Goal: Task Accomplishment & Management: Manage account settings

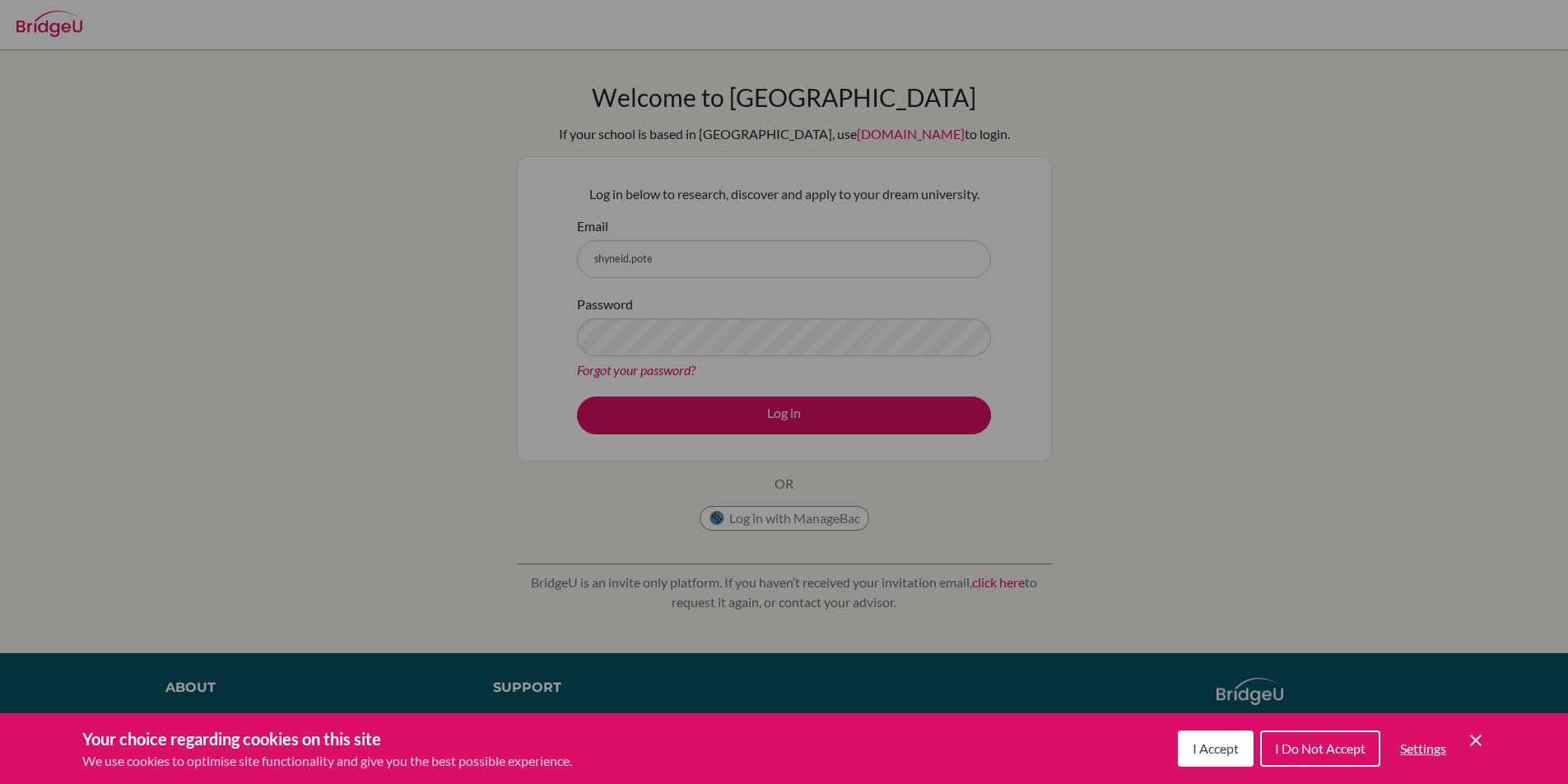
click at [1480, 741] on icon "Cookie Control Close Icon" at bounding box center [1474, 740] width 19 height 19
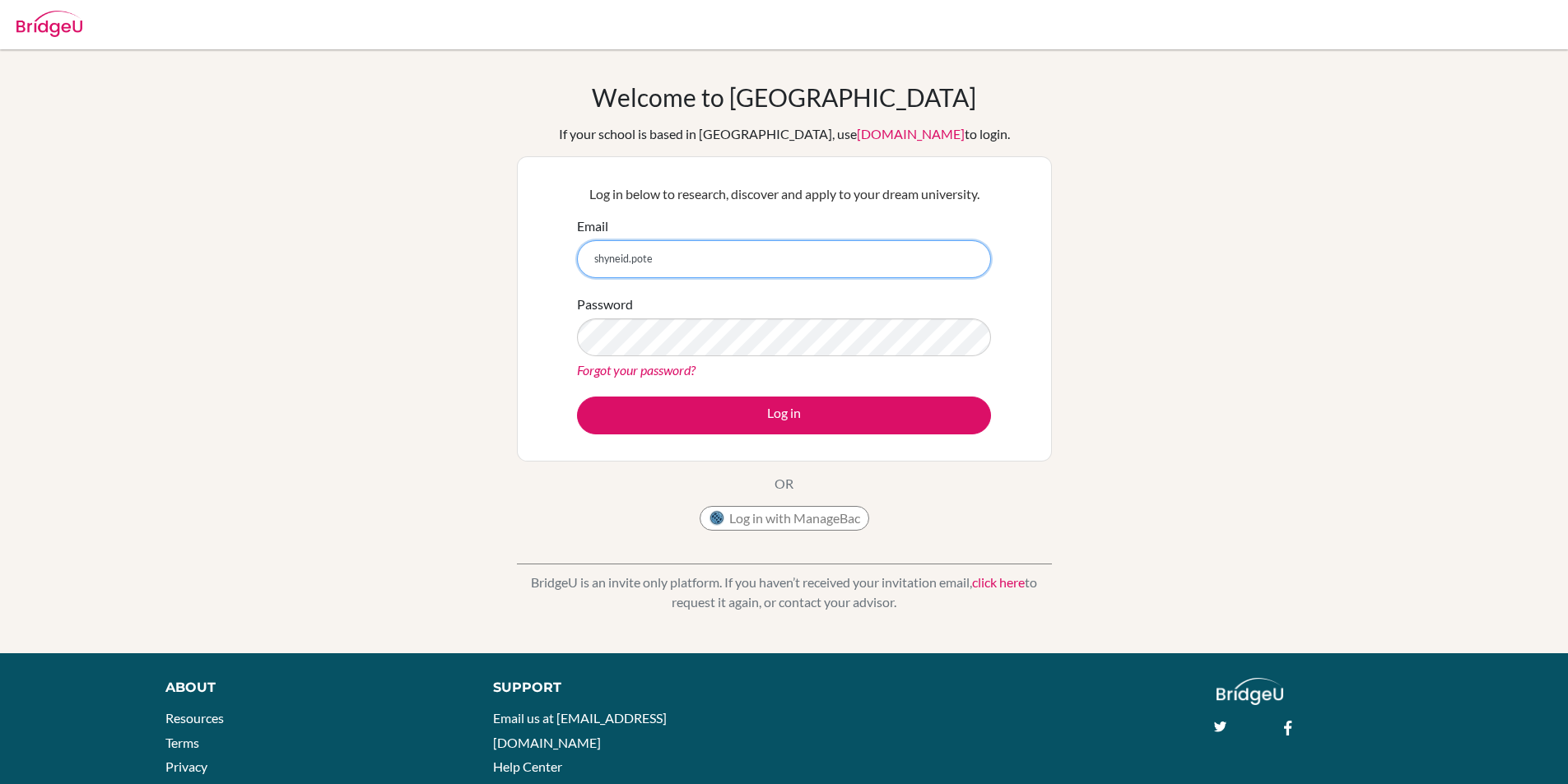
click at [682, 275] on input "shyneid.pote" at bounding box center [784, 259] width 414 height 38
type input "[EMAIL_ADDRESS][DOMAIN_NAME]"
click at [616, 368] on link "Forgot your password?" at bounding box center [636, 369] width 119 height 16
click at [613, 367] on link "Forgot your password?" at bounding box center [636, 369] width 119 height 16
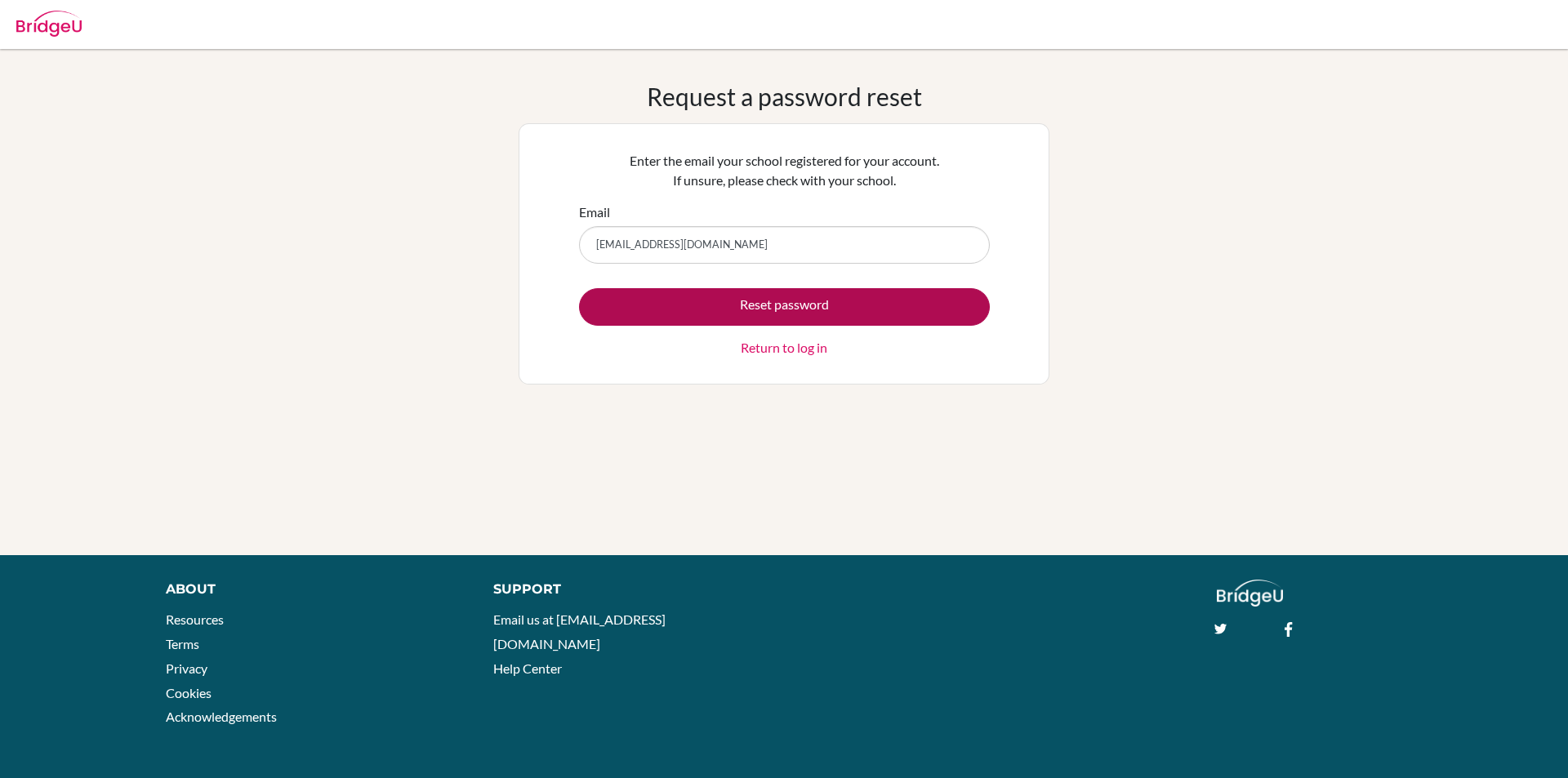
type input "[EMAIL_ADDRESS][DOMAIN_NAME]"
click at [782, 307] on button "Reset password" at bounding box center [784, 306] width 410 height 38
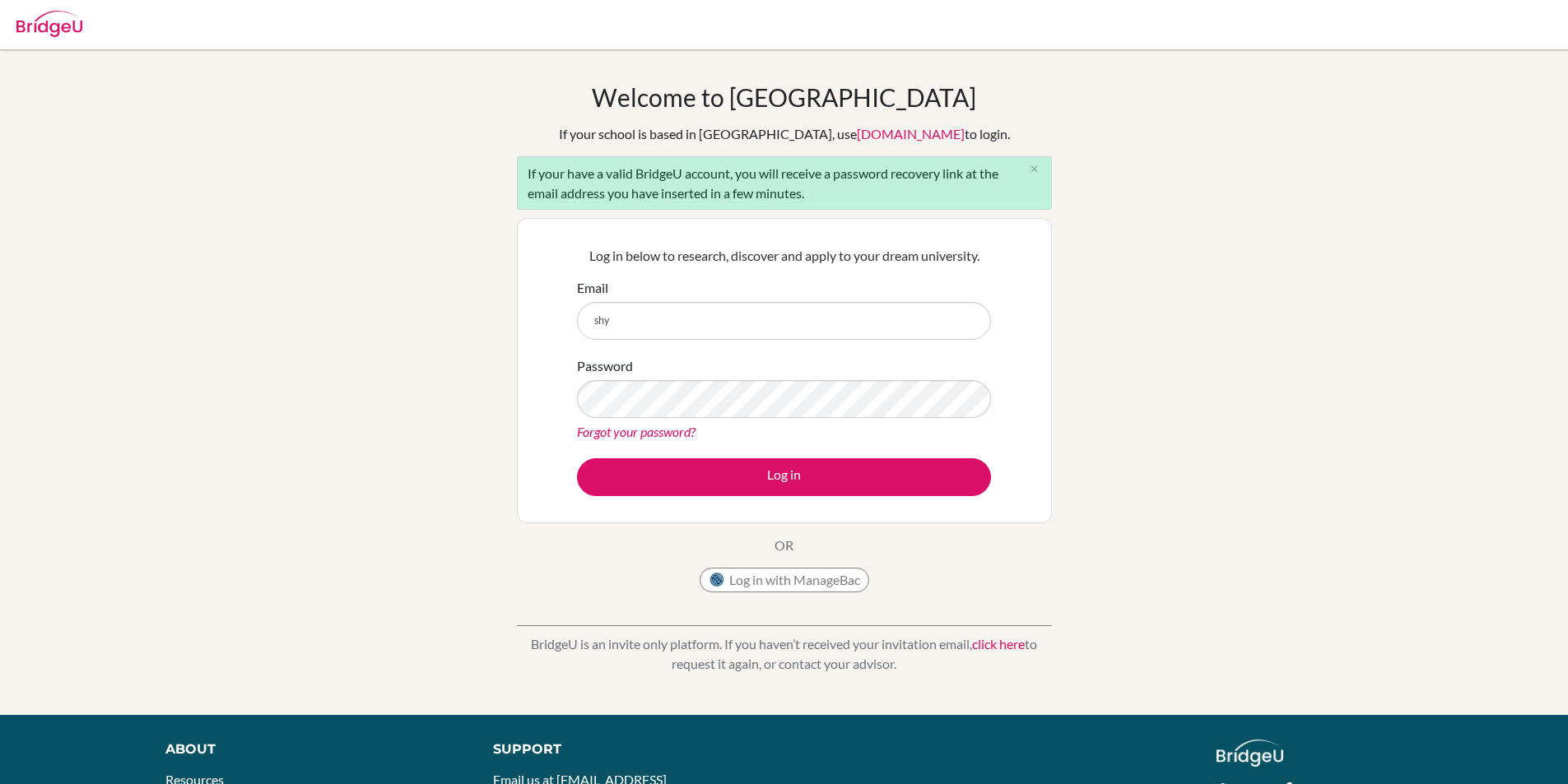
type input "shyneid.pote@student.mcc.ac.zw"
click at [669, 436] on link "Forgot your password?" at bounding box center [636, 431] width 119 height 16
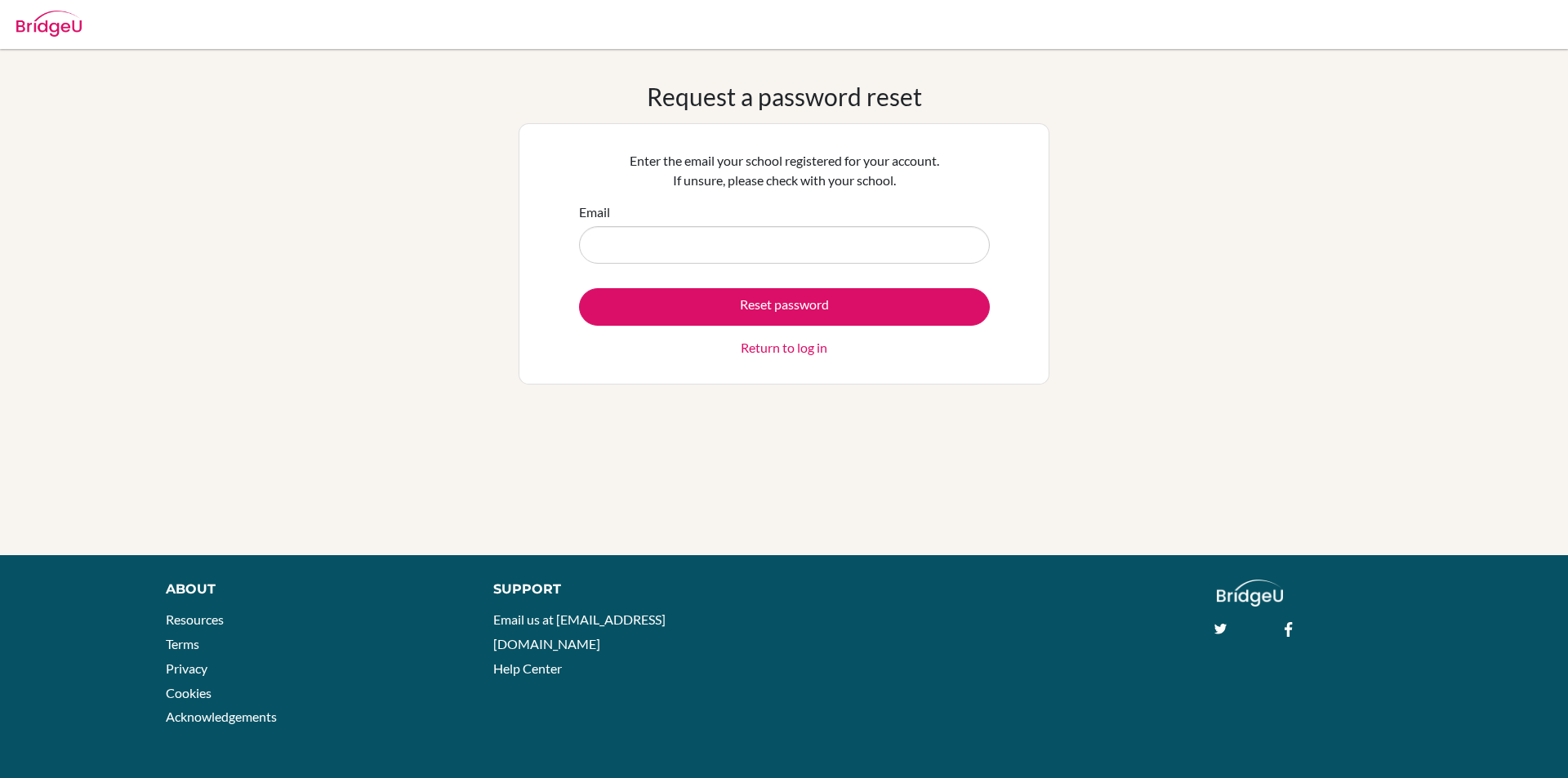
type input "p"
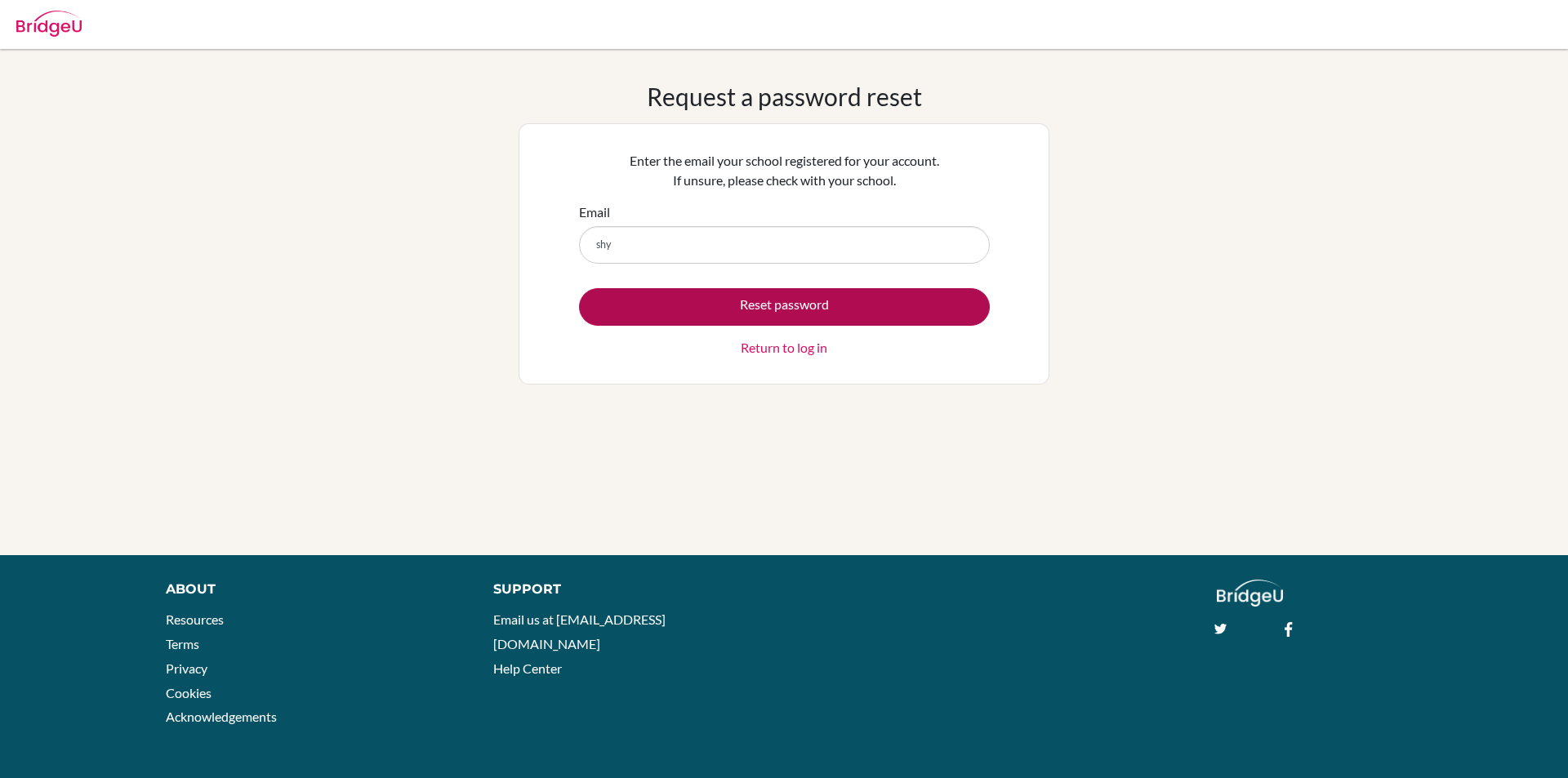
type input "[EMAIL_ADDRESS][DOMAIN_NAME]"
click at [772, 310] on button "Reset password" at bounding box center [784, 306] width 410 height 38
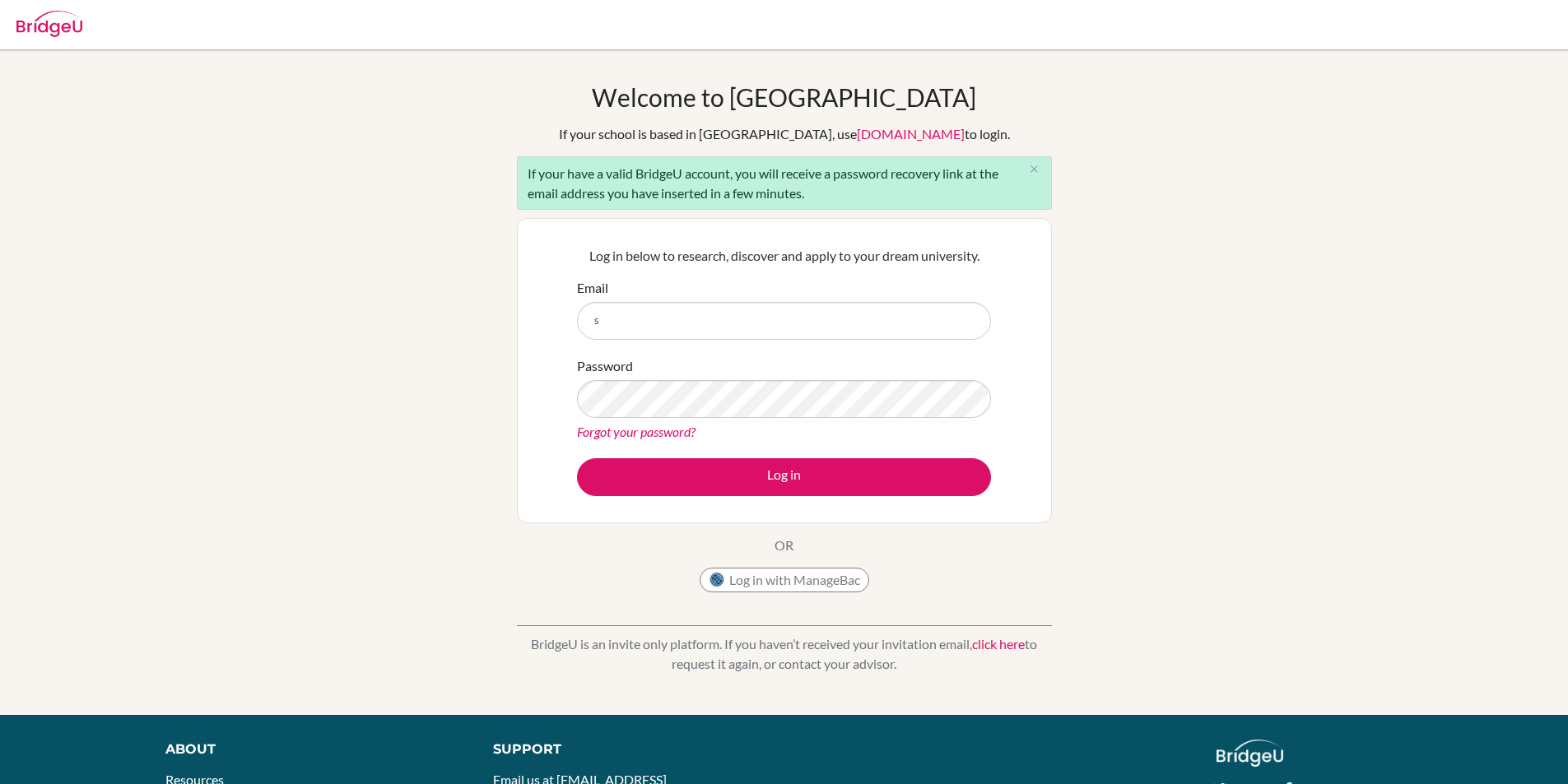
type input "[EMAIL_ADDRESS][DOMAIN_NAME]"
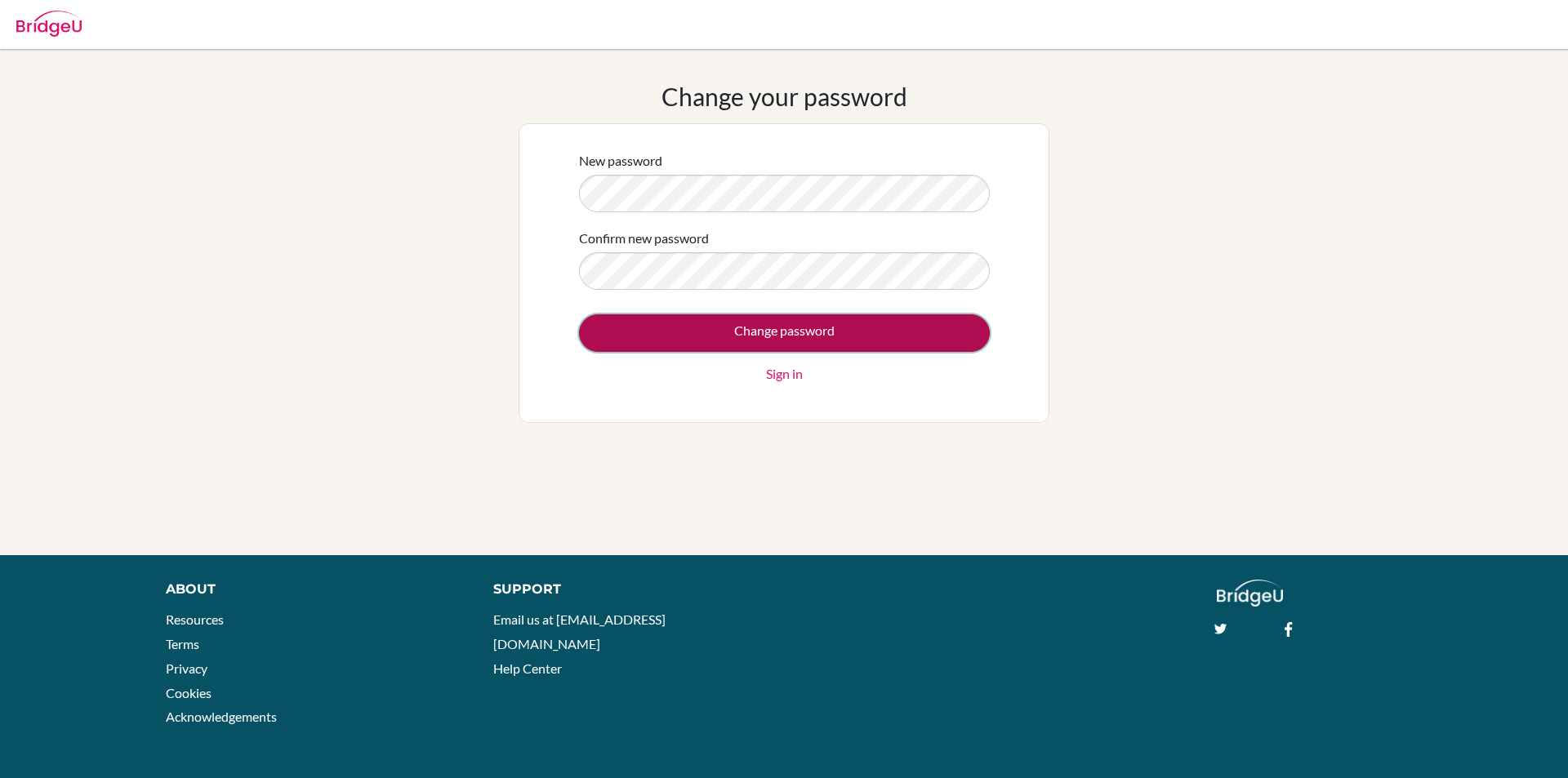
click at [626, 321] on input "Change password" at bounding box center [784, 333] width 410 height 38
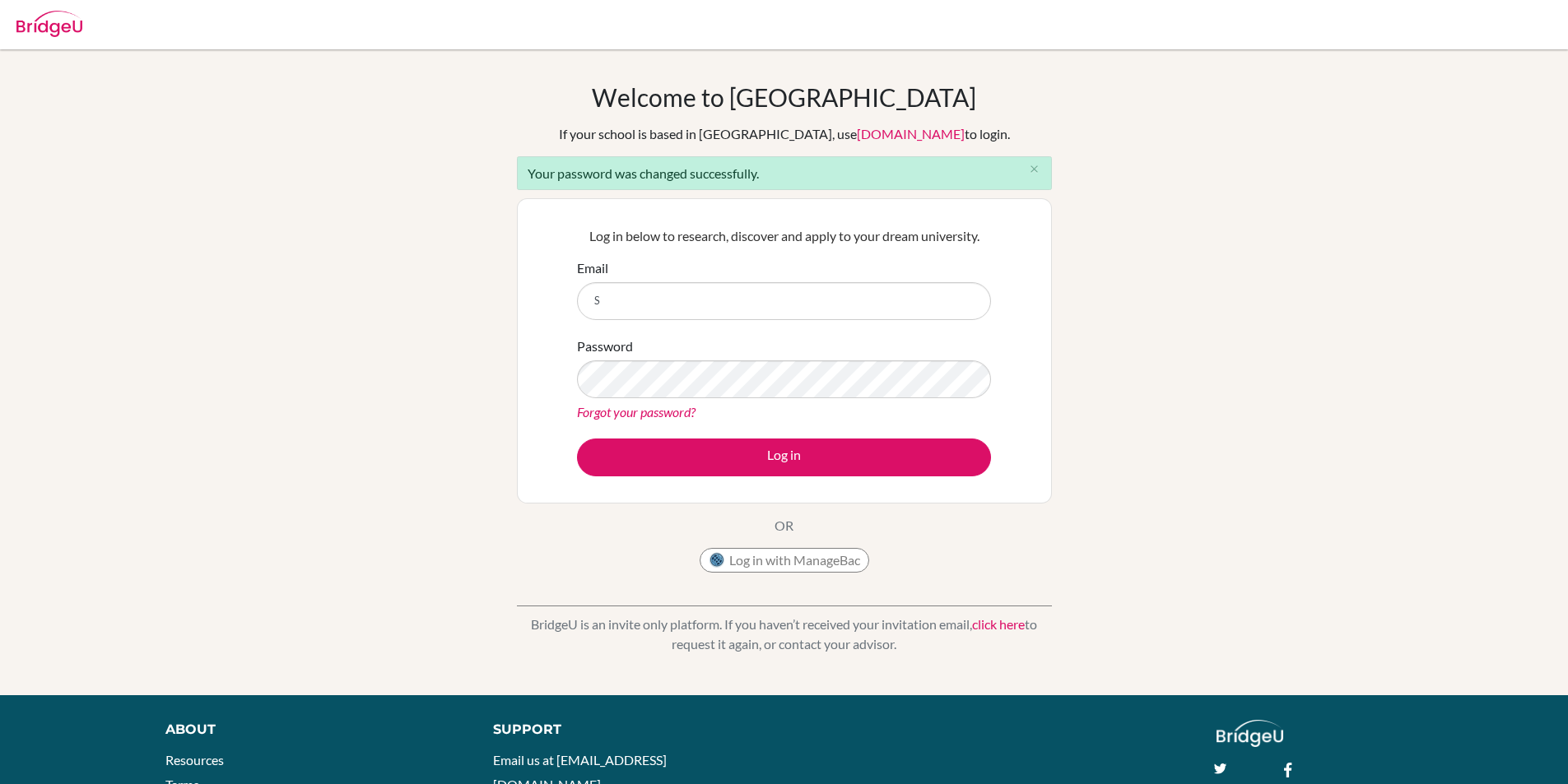
type input "[EMAIL_ADDRESS][DOMAIN_NAME]"
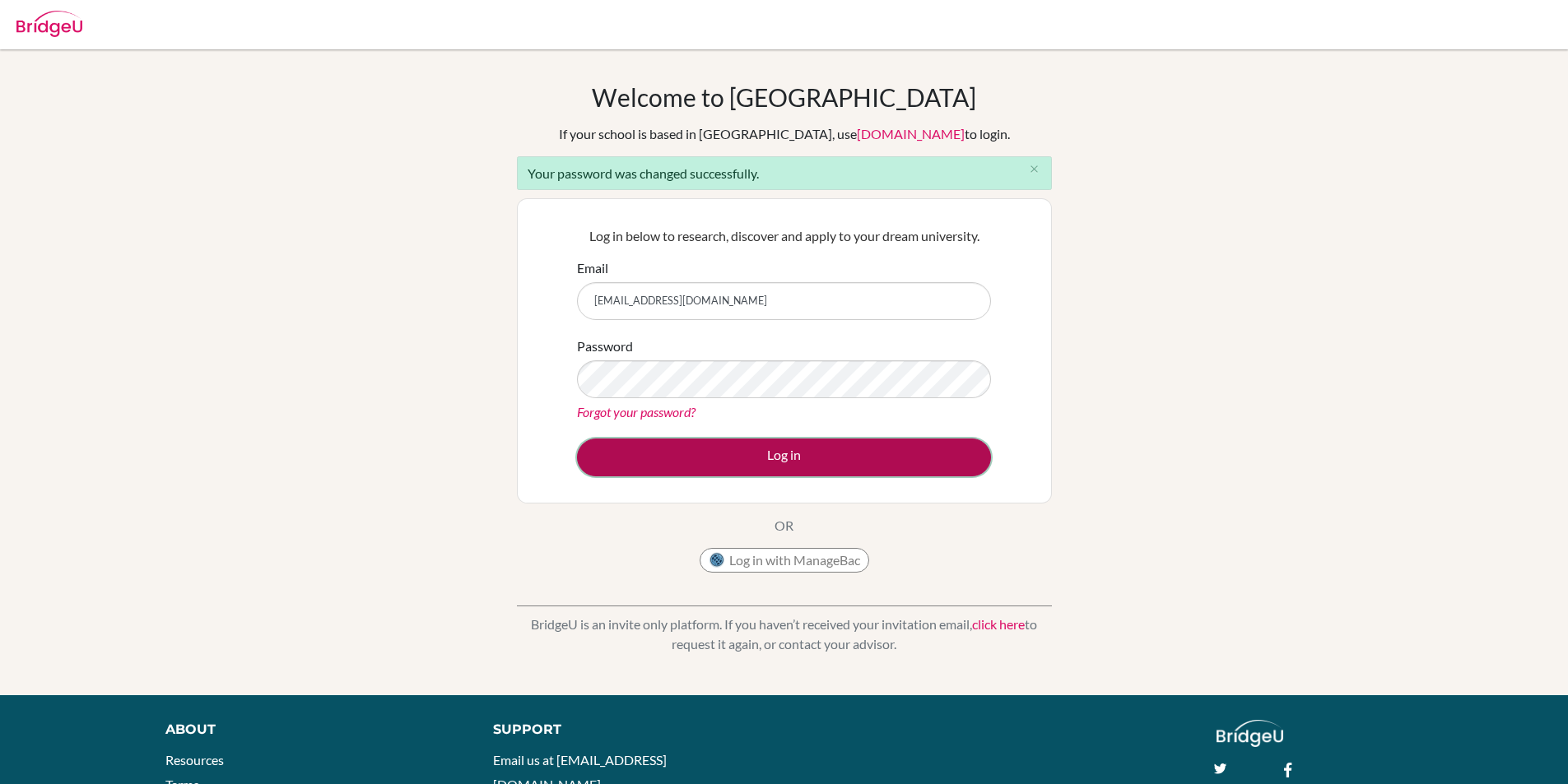
click at [642, 468] on button "Log in" at bounding box center [784, 457] width 414 height 38
click at [684, 448] on button "Log in" at bounding box center [784, 457] width 414 height 38
